Goal: Task Accomplishment & Management: Use online tool/utility

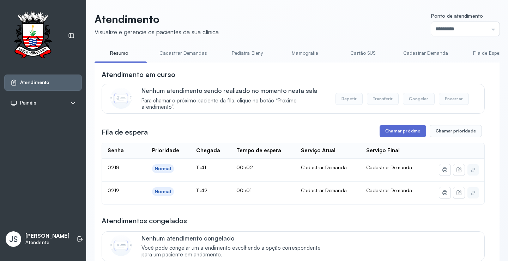
click at [405, 130] on button "Chamar próximo" at bounding box center [403, 131] width 47 height 12
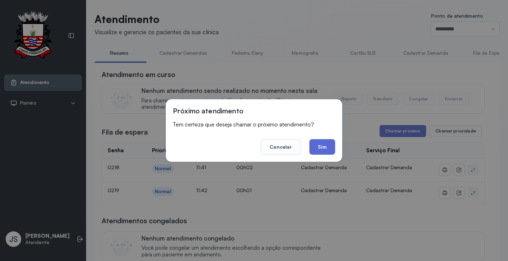
click at [327, 148] on button "Sim" at bounding box center [323, 147] width 26 height 16
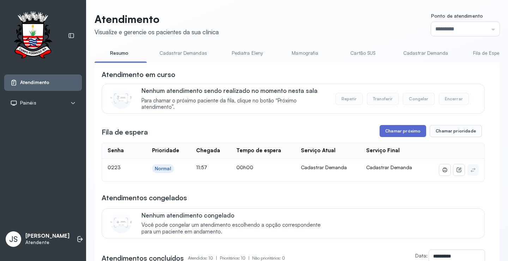
click at [403, 134] on button "Chamar próximo" at bounding box center [403, 131] width 47 height 12
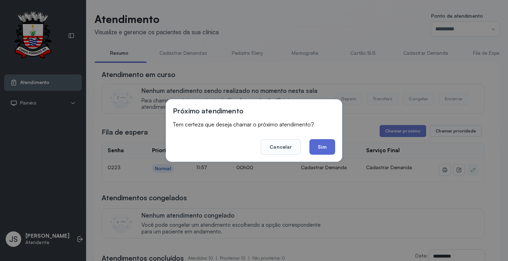
click at [320, 145] on button "Sim" at bounding box center [323, 147] width 26 height 16
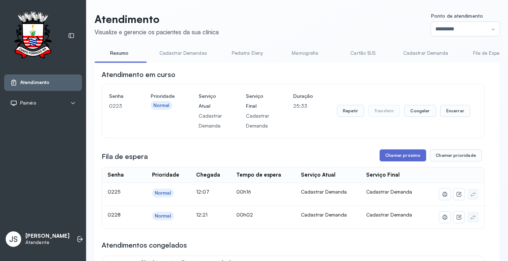
click at [402, 158] on button "Chamar próximo" at bounding box center [403, 155] width 47 height 12
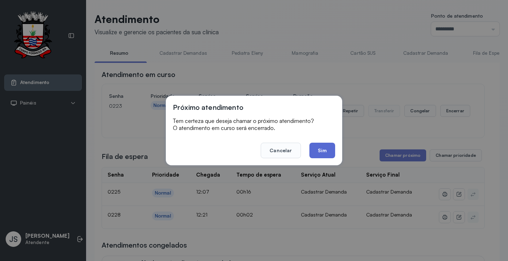
click at [332, 155] on button "Sim" at bounding box center [323, 151] width 26 height 16
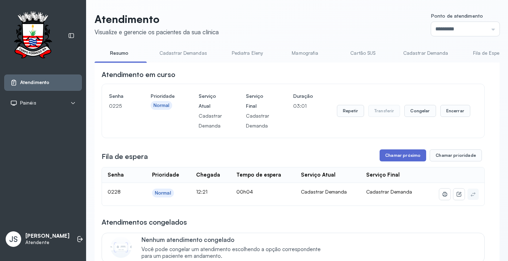
click at [406, 155] on button "Chamar próximo" at bounding box center [403, 155] width 47 height 12
click at [395, 155] on button "Chamar próximo" at bounding box center [403, 155] width 47 height 12
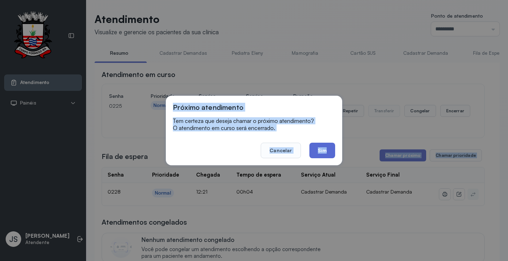
click at [328, 151] on button "Sim" at bounding box center [323, 151] width 26 height 16
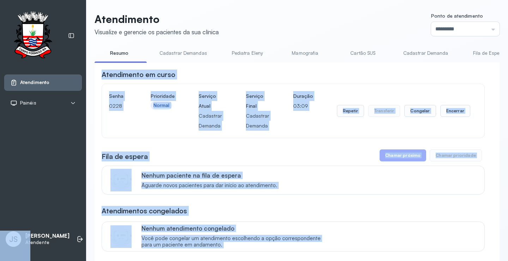
click at [388, 76] on div "Atendimento em curso" at bounding box center [293, 75] width 383 height 10
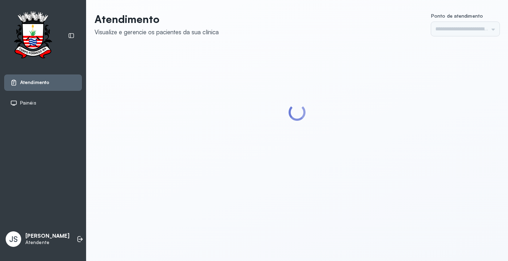
type input "*********"
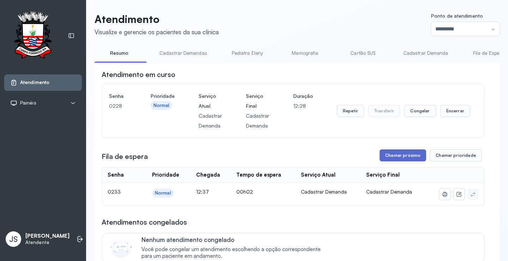
click at [402, 156] on button "Chamar próximo" at bounding box center [403, 155] width 47 height 12
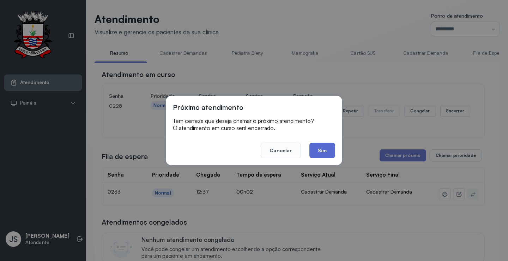
click at [333, 150] on button "Sim" at bounding box center [323, 151] width 26 height 16
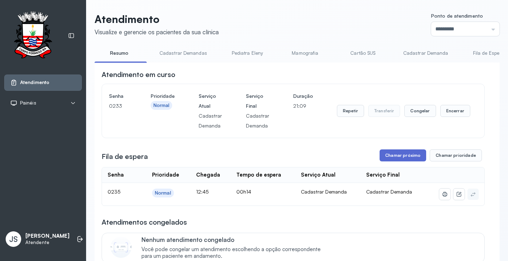
click at [408, 157] on button "Chamar próximo" at bounding box center [403, 155] width 47 height 12
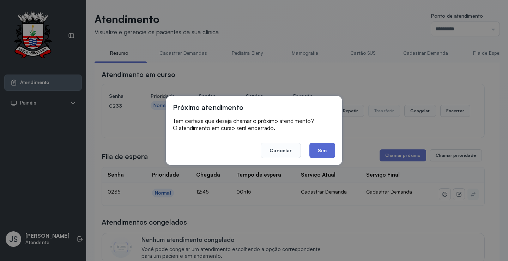
click at [325, 153] on button "Sim" at bounding box center [323, 151] width 26 height 16
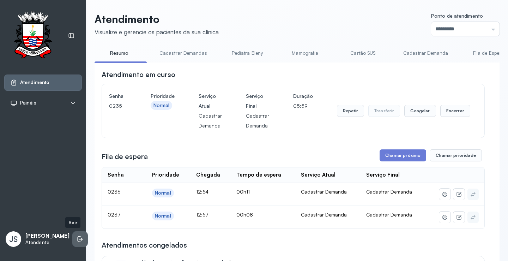
click at [74, 244] on li at bounding box center [80, 239] width 16 height 16
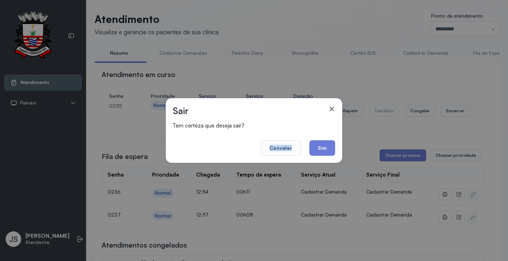
click at [324, 146] on button "Sim" at bounding box center [323, 148] width 26 height 16
